Goal: Task Accomplishment & Management: Manage account settings

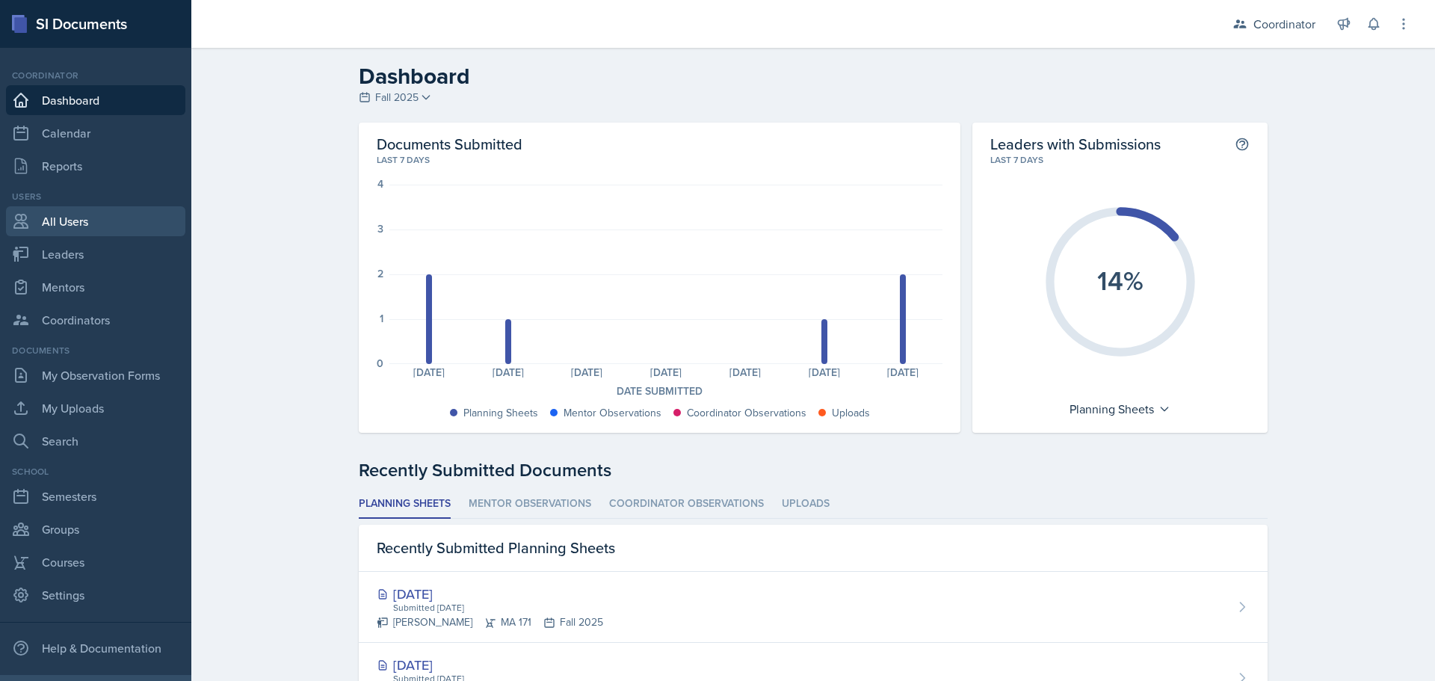
click at [38, 224] on link "All Users" at bounding box center [95, 221] width 179 height 30
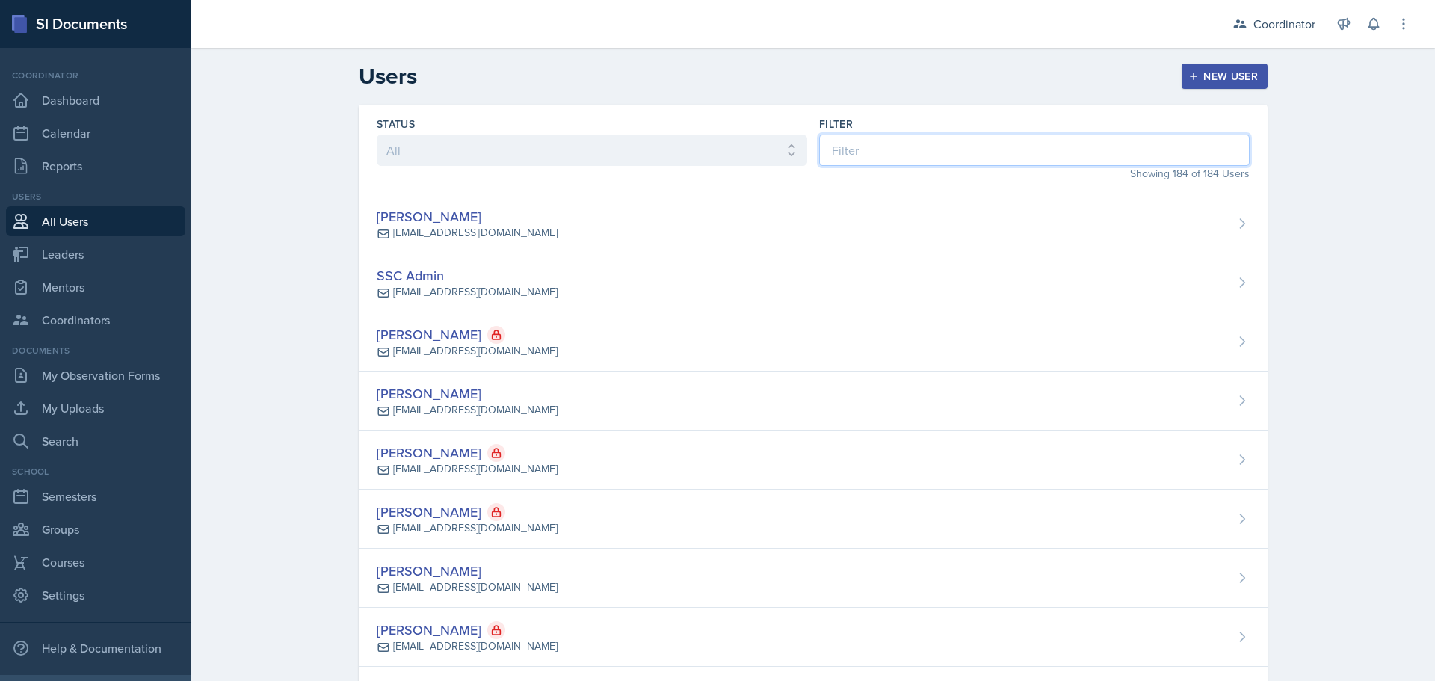
click at [868, 147] on input at bounding box center [1034, 150] width 431 height 31
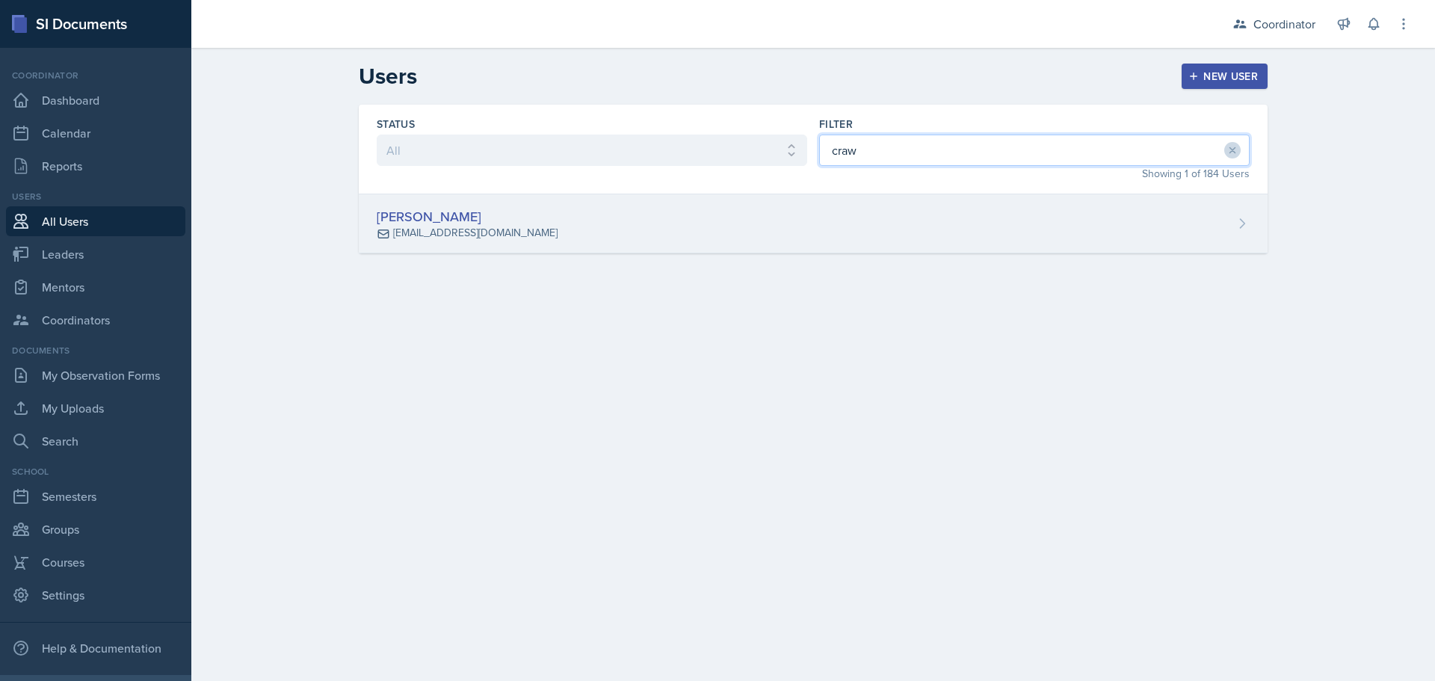
type input "craw"
click at [869, 227] on div "[PERSON_NAME] [EMAIL_ADDRESS][DOMAIN_NAME]" at bounding box center [813, 223] width 909 height 59
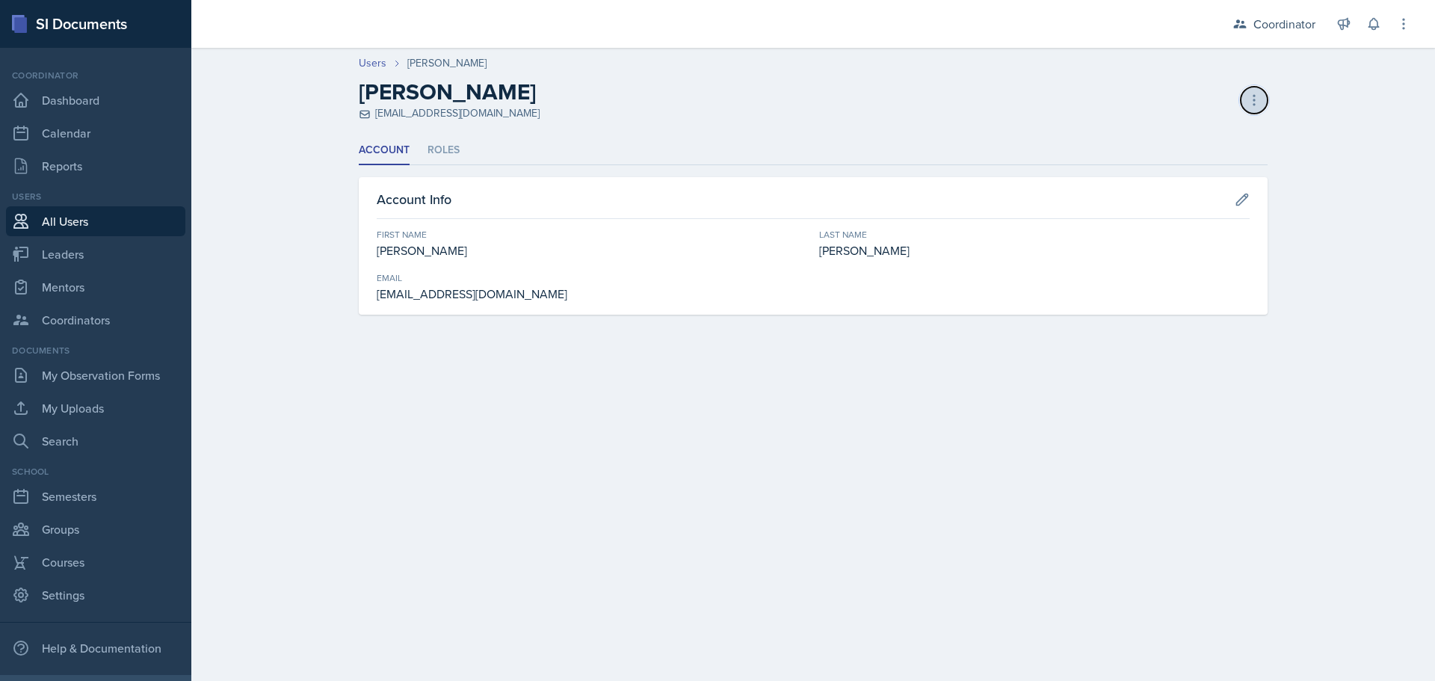
click at [1262, 107] on button at bounding box center [1254, 100] width 27 height 27
click at [1171, 158] on div "Resend Invite" at bounding box center [1190, 162] width 144 height 30
